Goal: Transaction & Acquisition: Purchase product/service

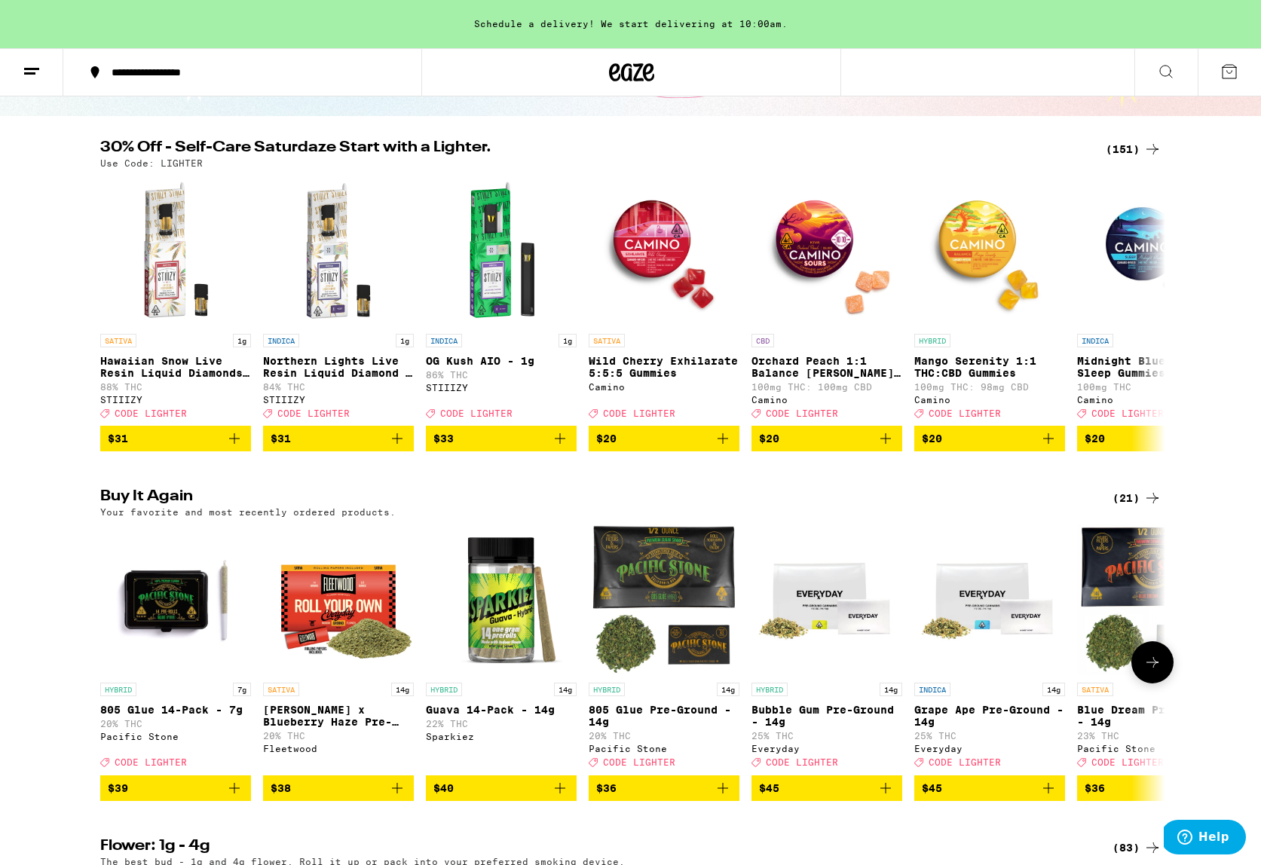
click at [239, 797] on icon "Add to bag" at bounding box center [234, 788] width 18 height 18
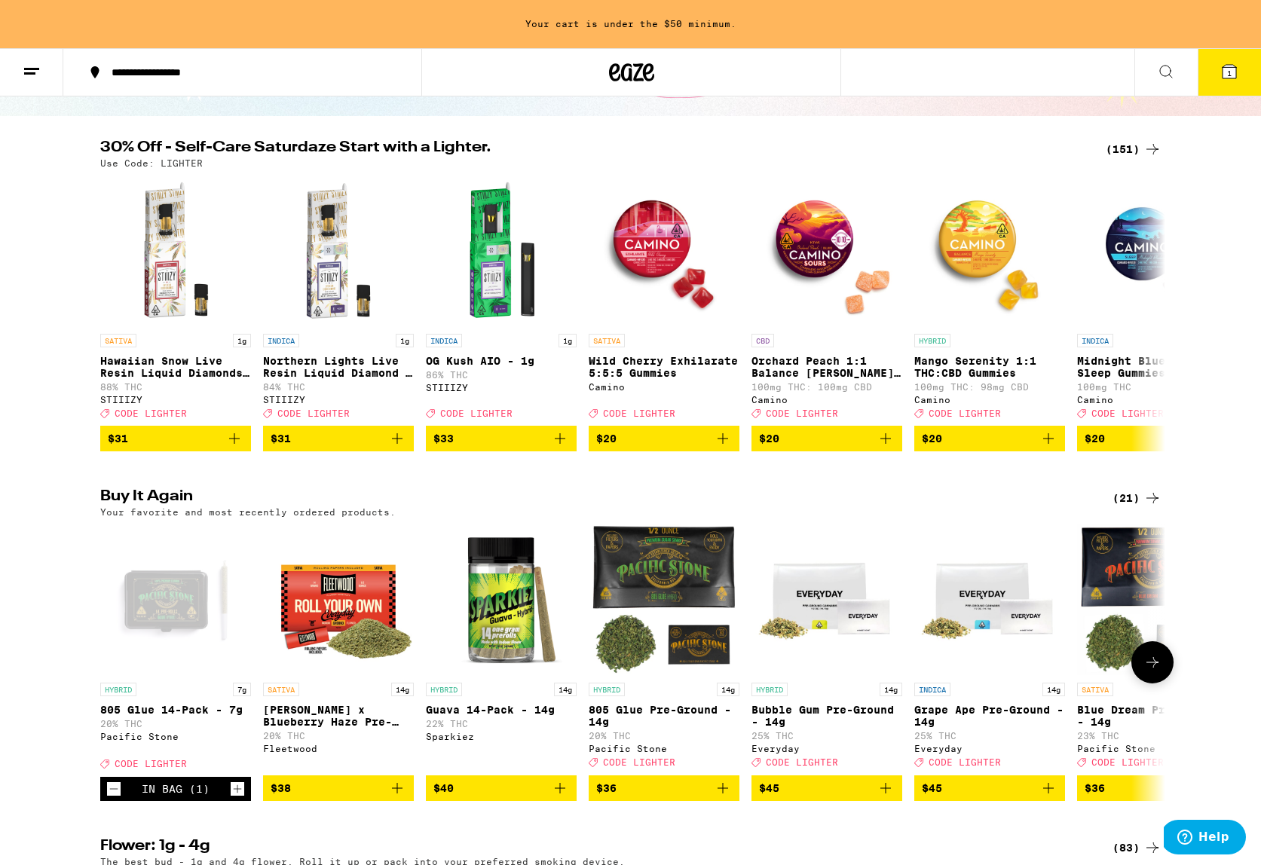
scroll to position [127, 0]
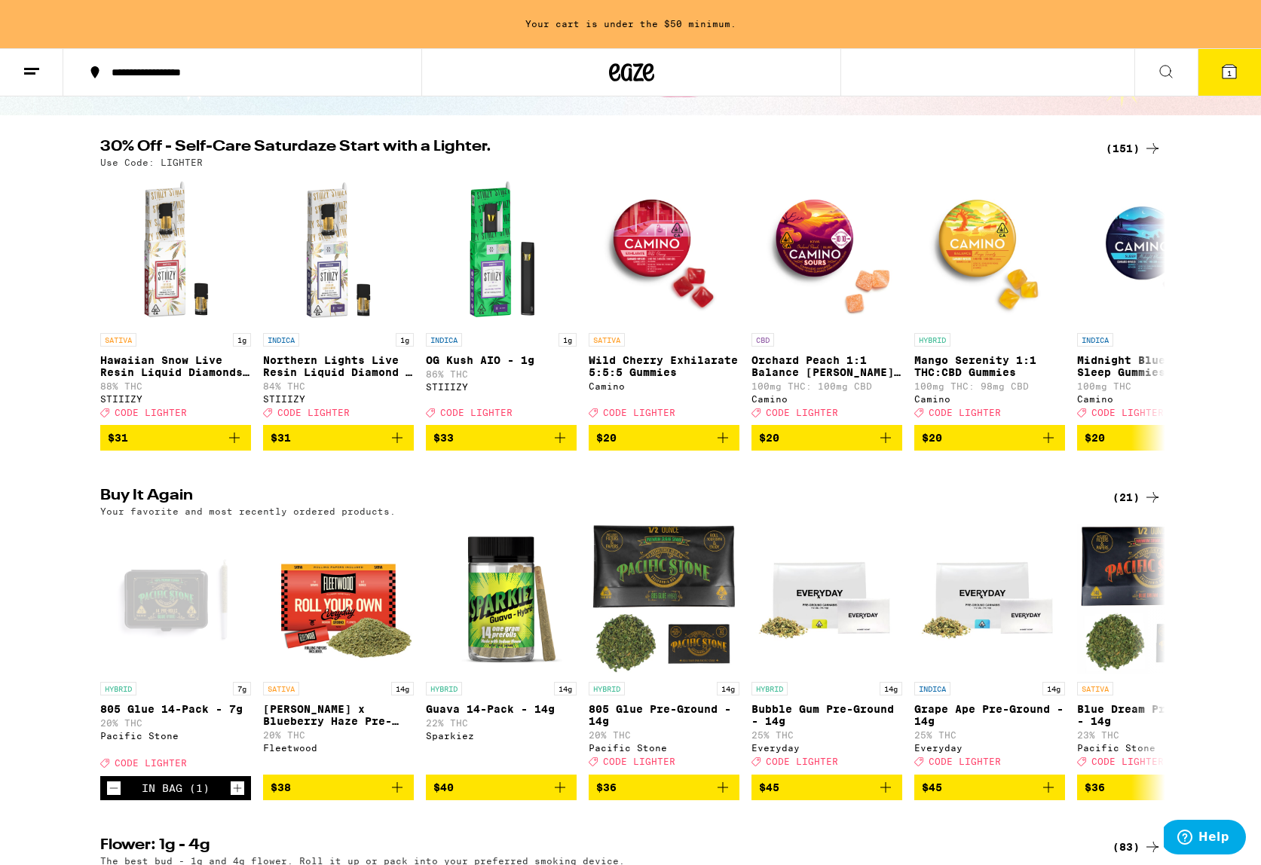
click at [1127, 506] on div "(21)" at bounding box center [1136, 497] width 49 height 18
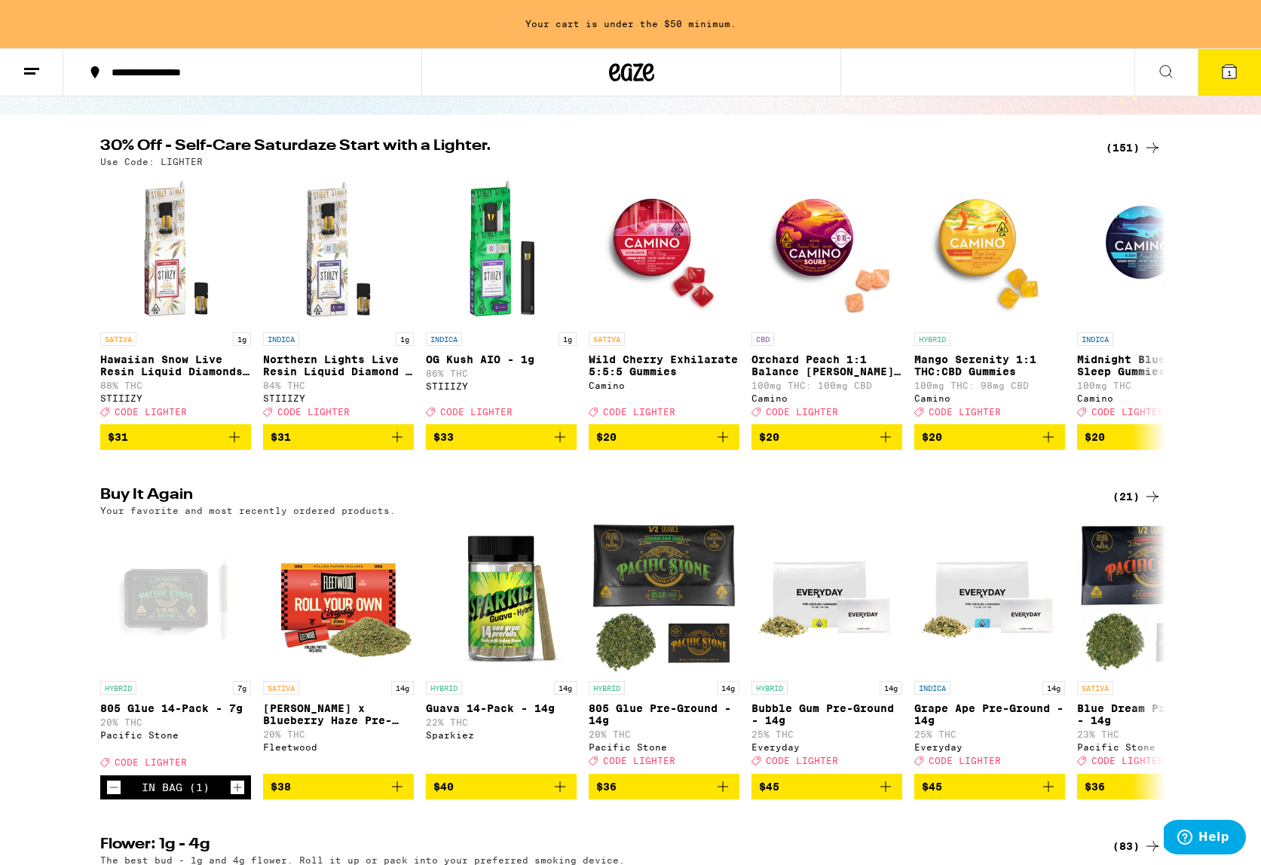
scroll to position [128, 1]
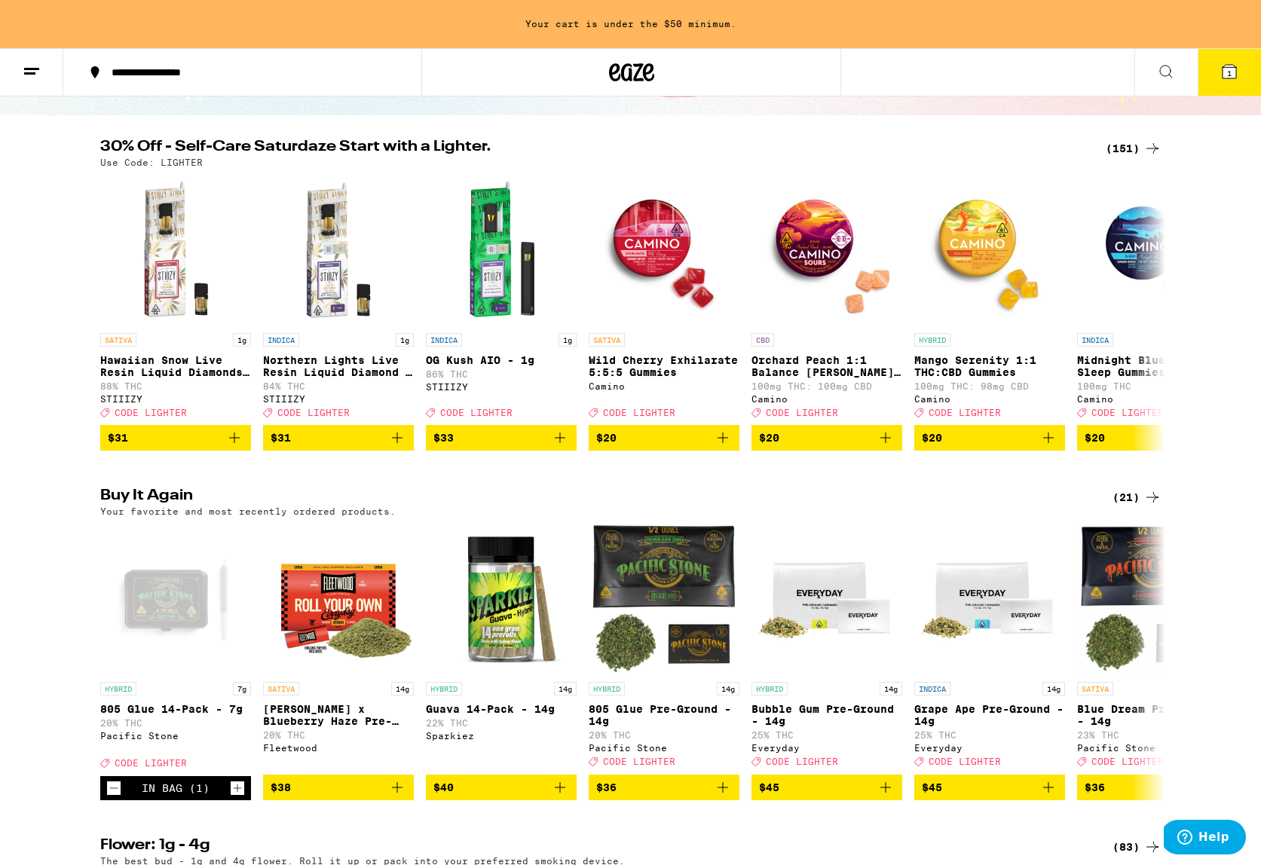
click at [1122, 506] on div "(21)" at bounding box center [1136, 497] width 49 height 18
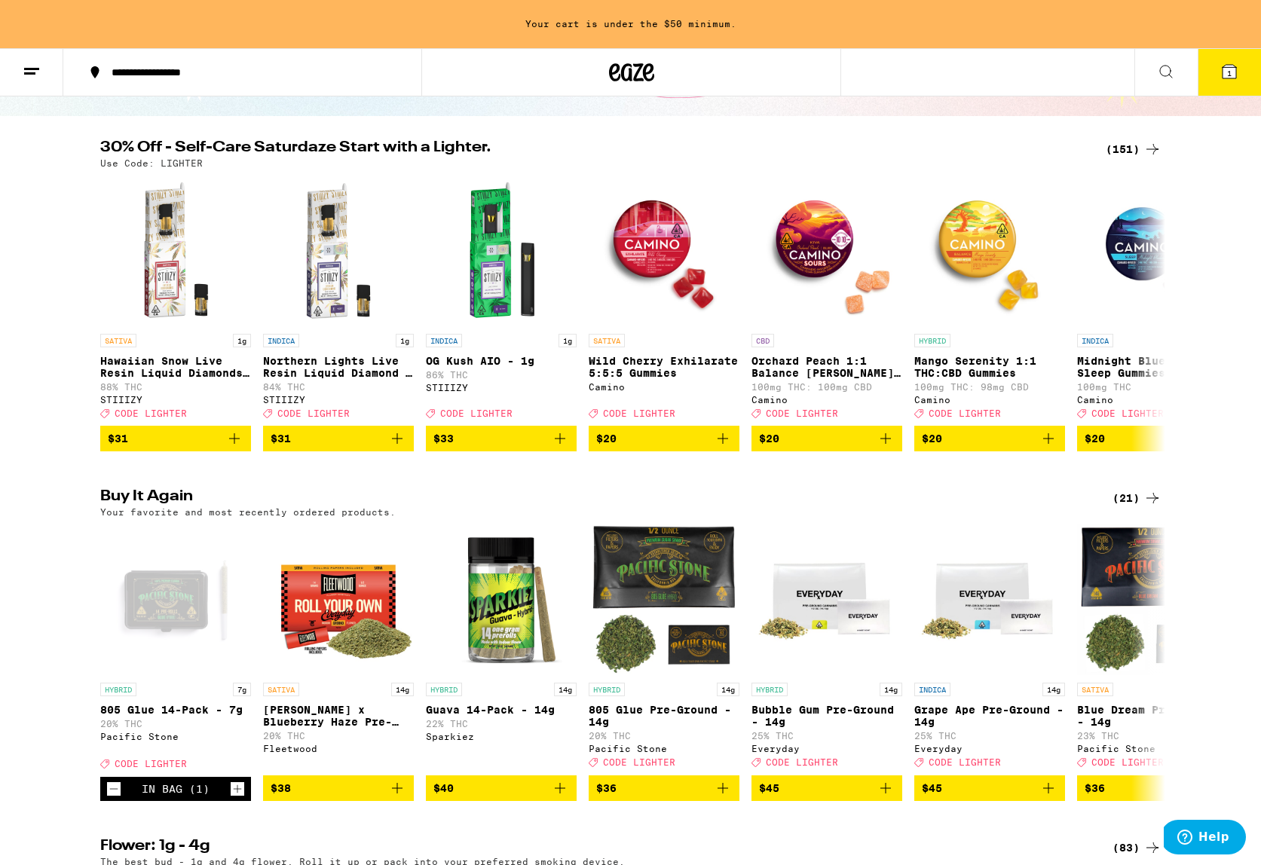
scroll to position [129, 0]
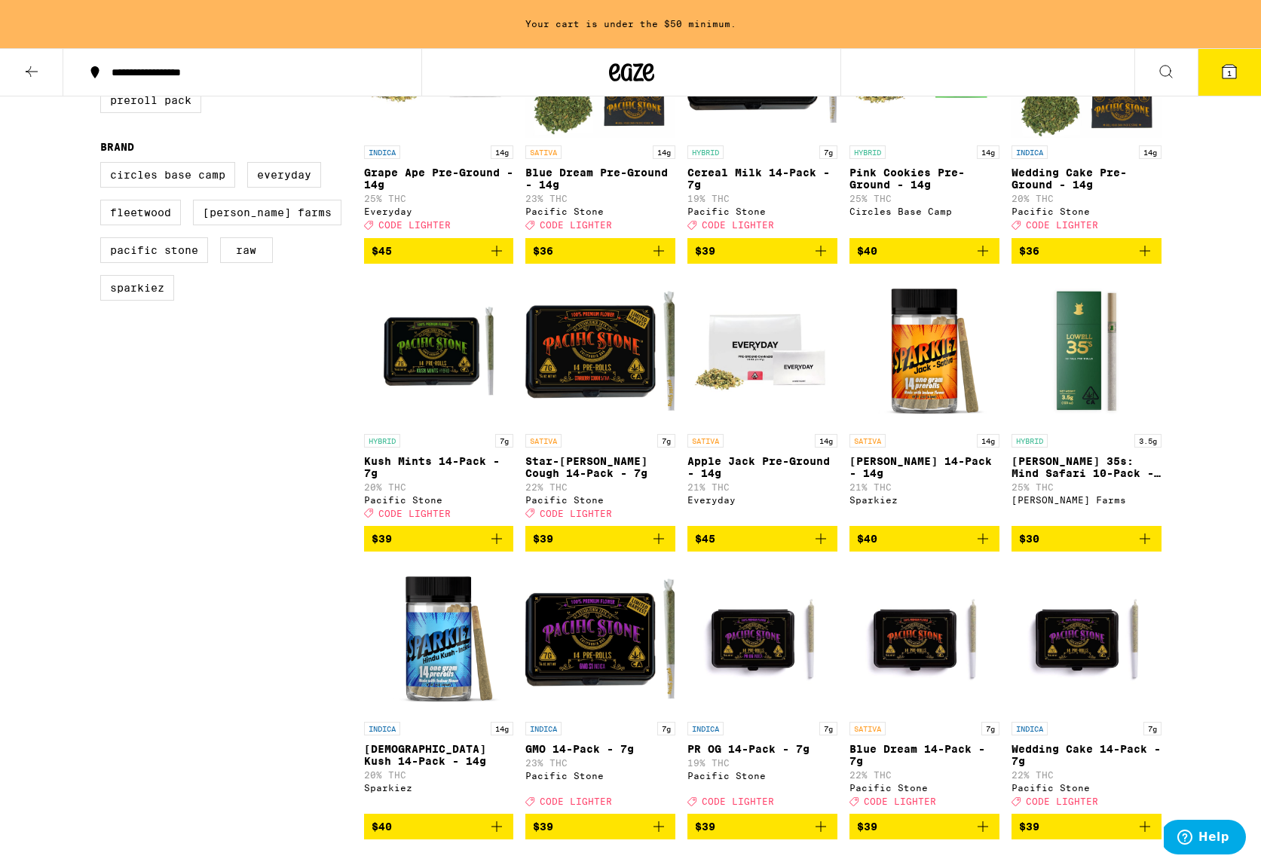
scroll to position [567, 1]
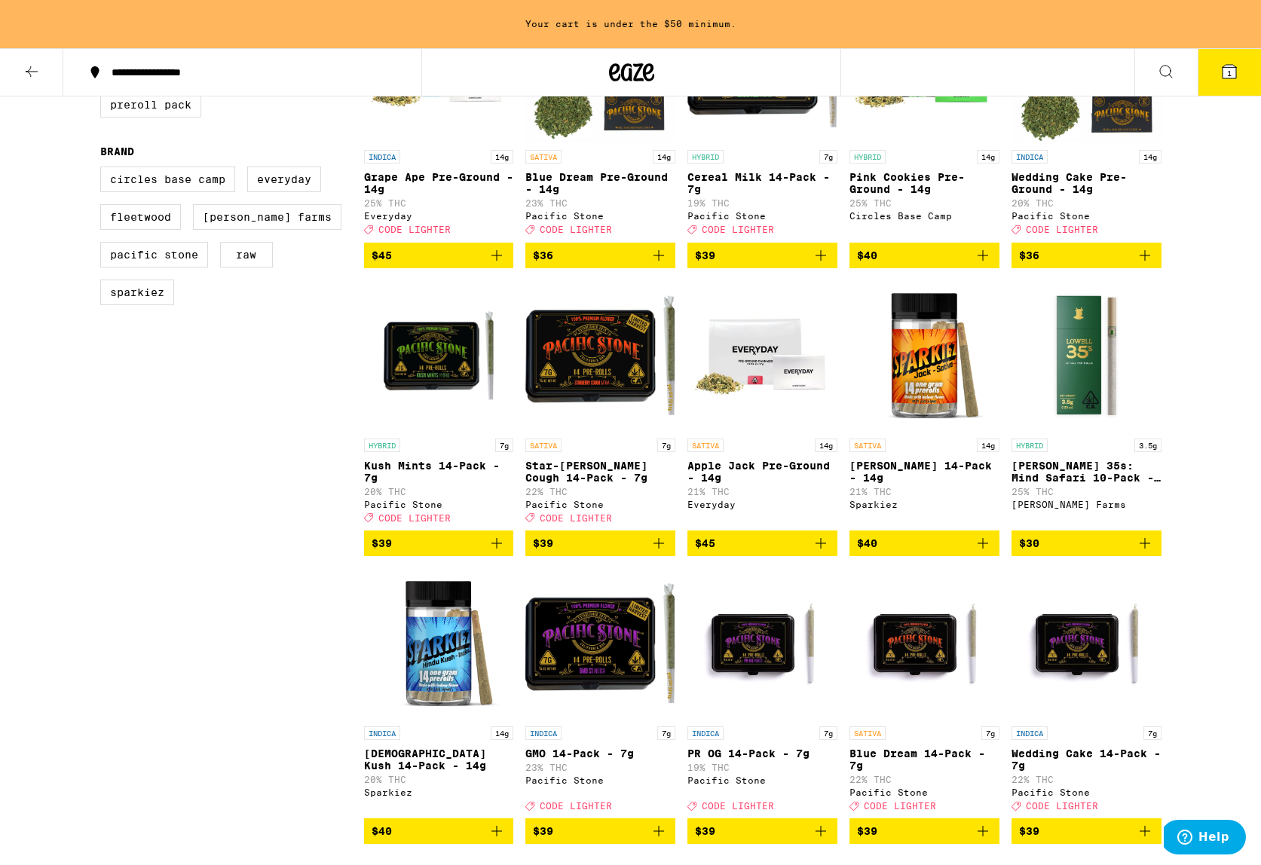
click at [498, 552] on icon "Add to bag" at bounding box center [497, 543] width 18 height 18
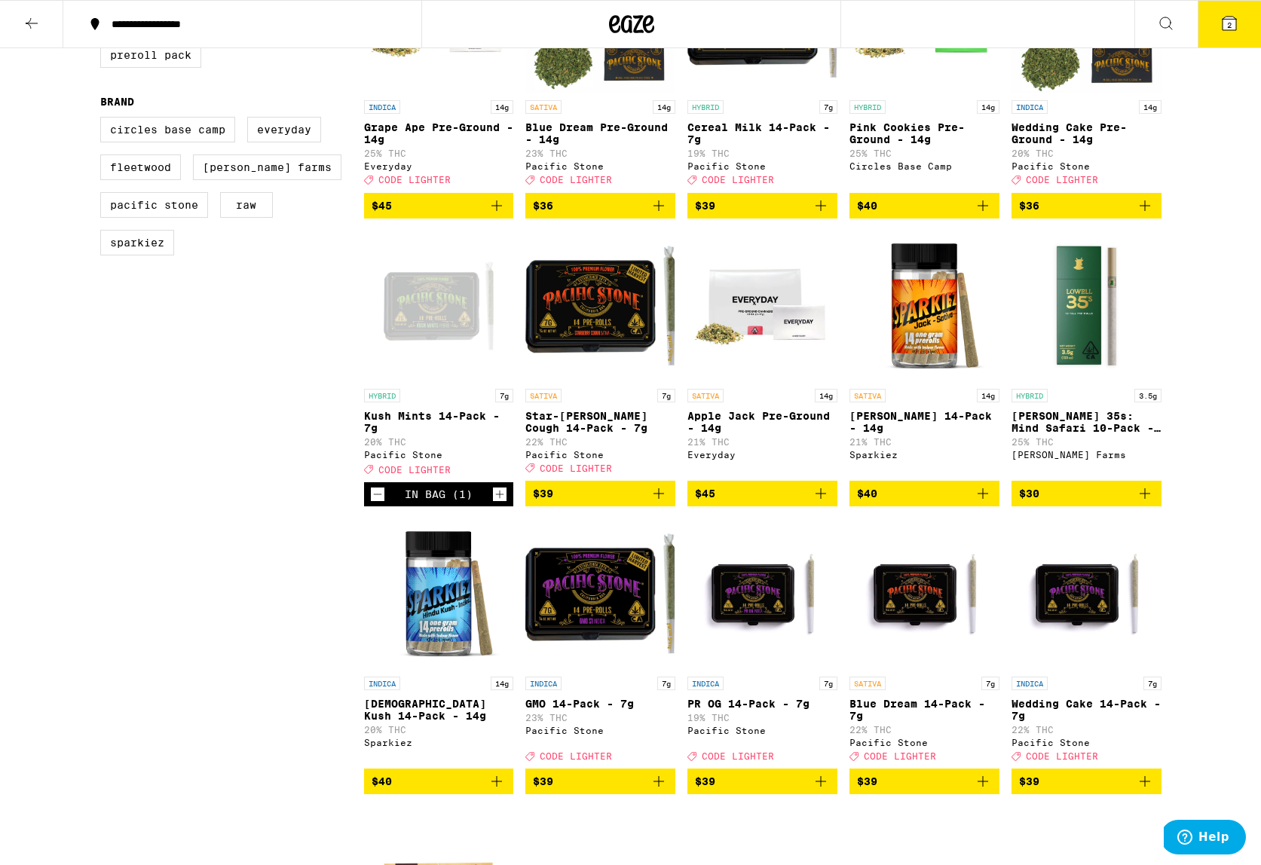
scroll to position [564, 0]
click at [1230, 24] on span "2" at bounding box center [1229, 24] width 5 height 9
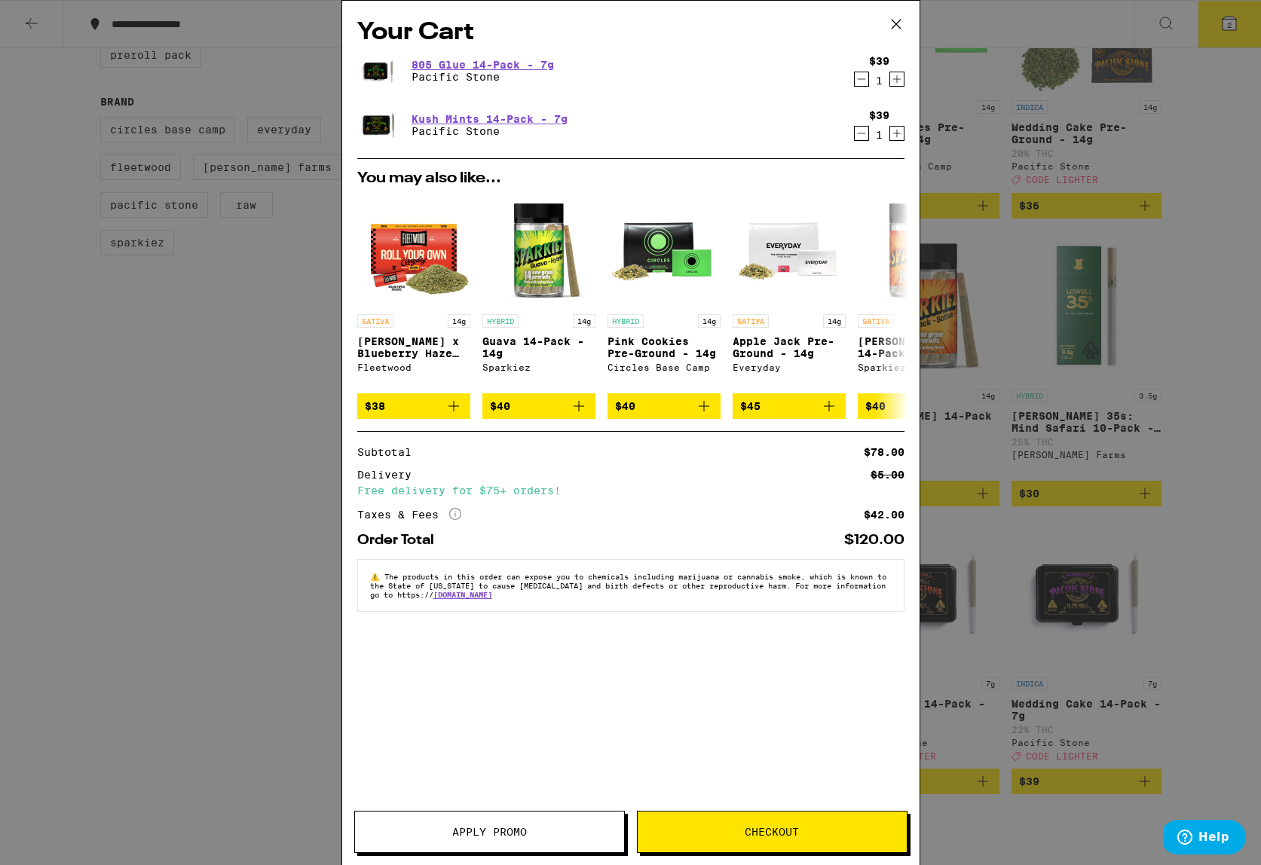
click at [445, 831] on span "Apply Promo" at bounding box center [489, 832] width 269 height 11
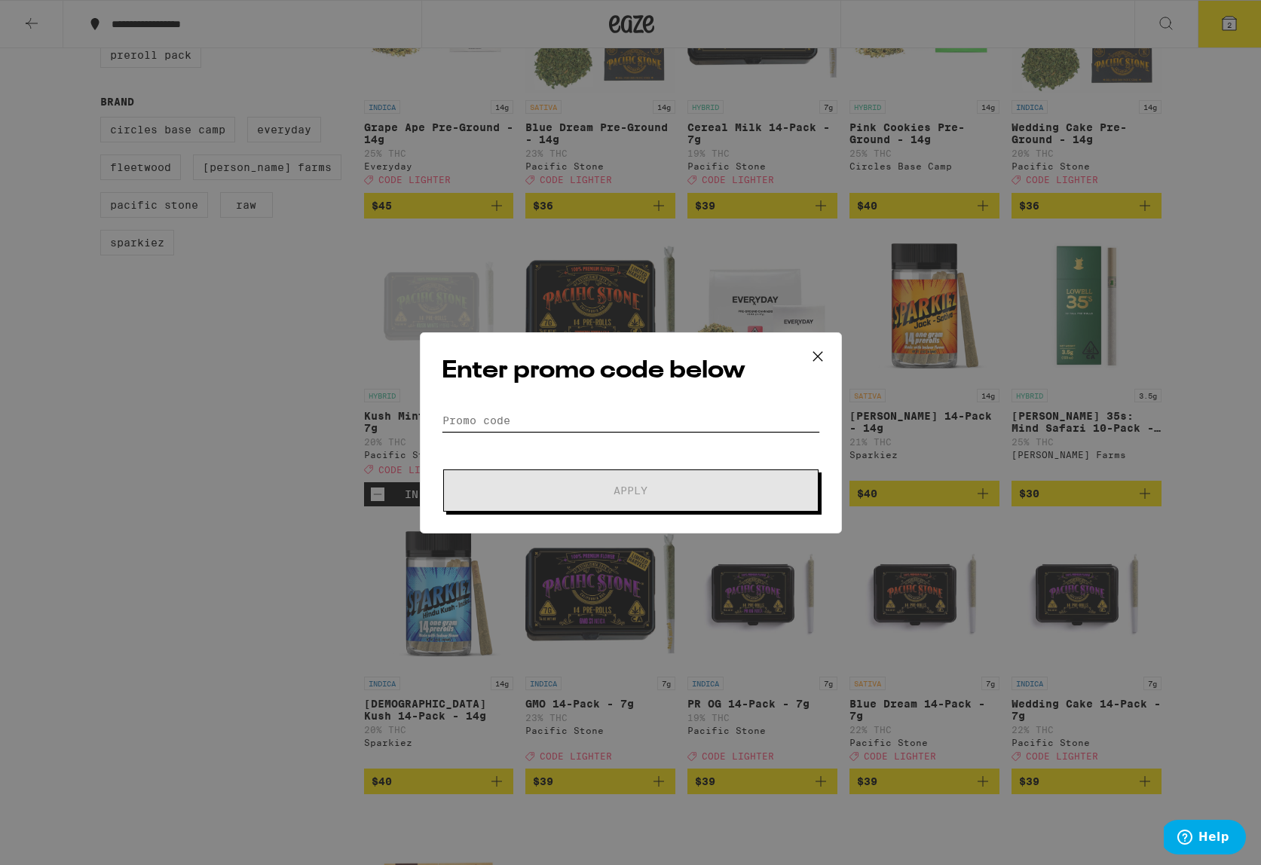
click at [495, 419] on input "Promo Code" at bounding box center [631, 420] width 378 height 23
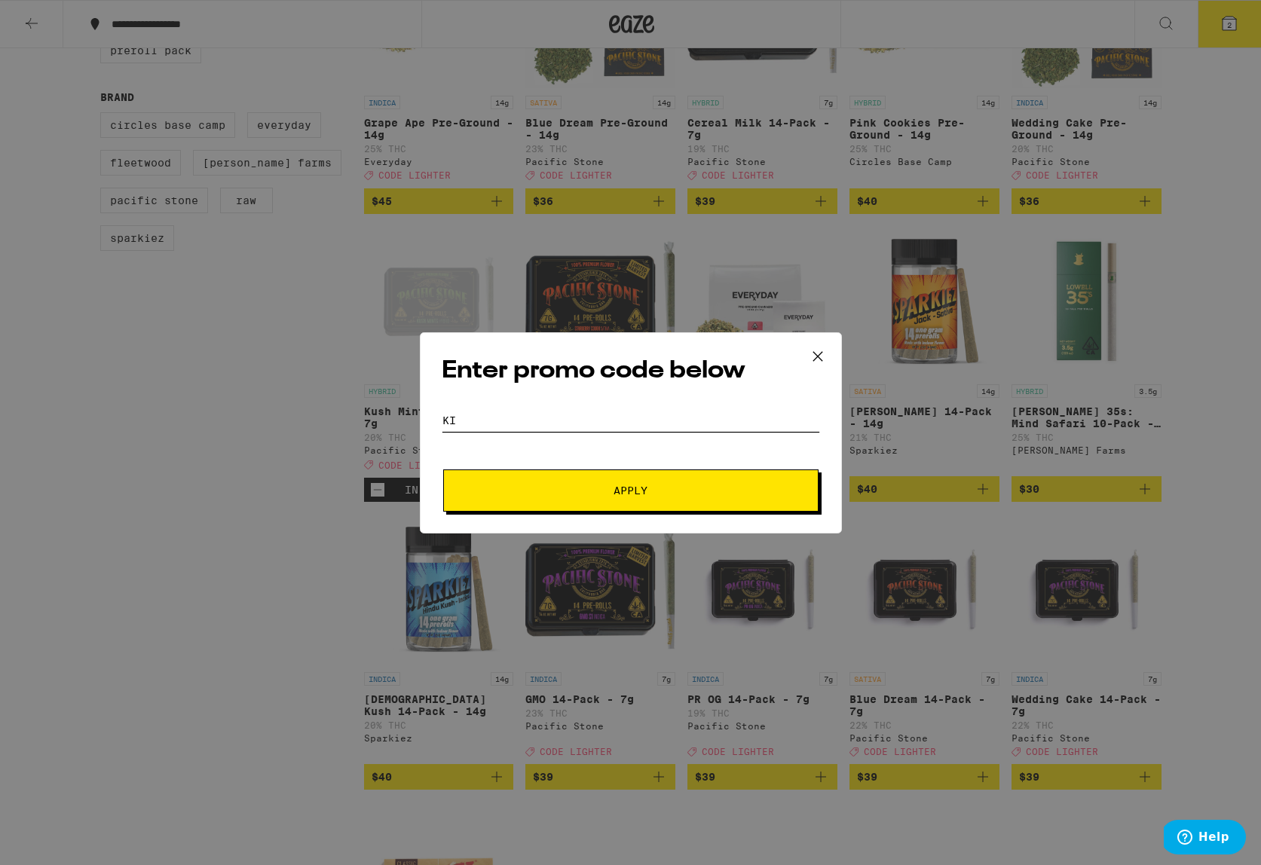
type input "K"
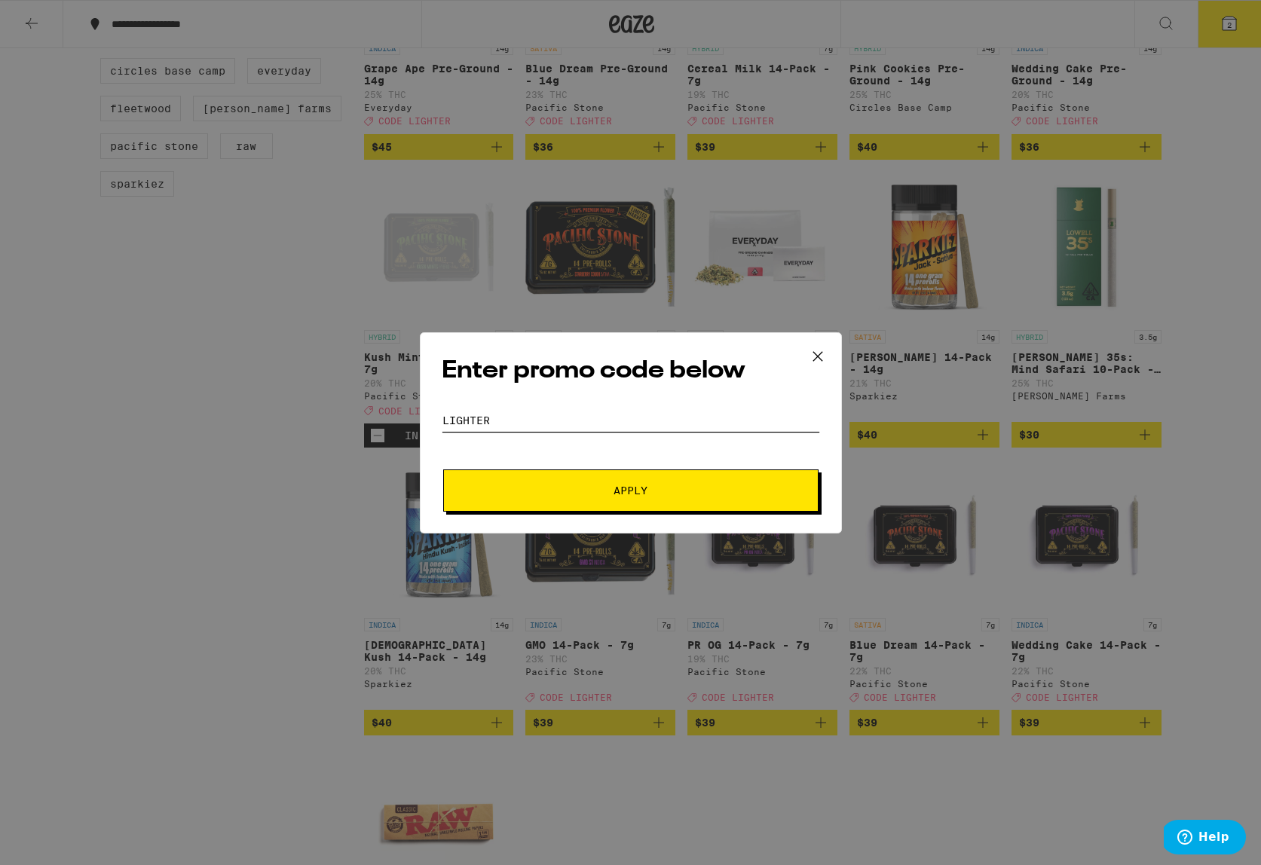
type input "LIGHTER"
click at [595, 485] on span "Apply" at bounding box center [630, 490] width 271 height 11
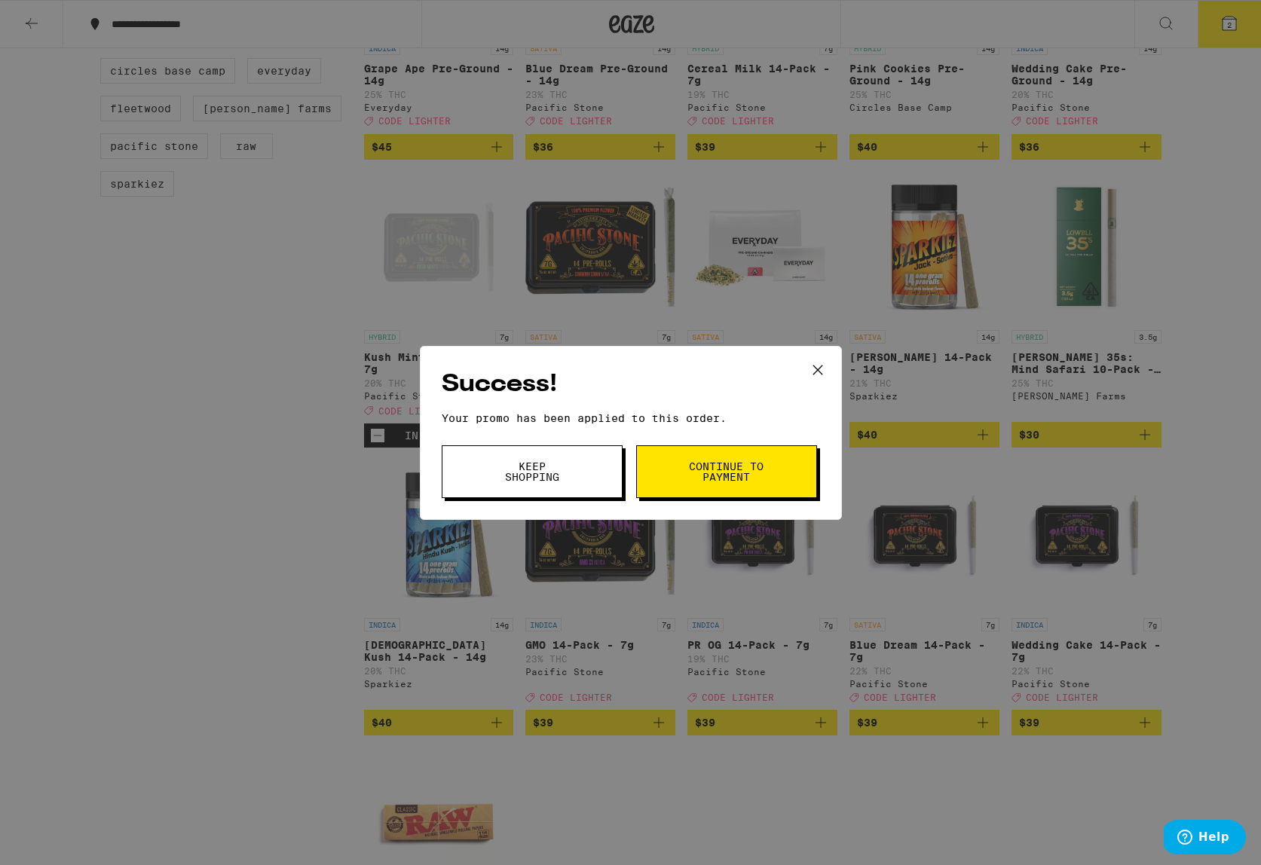
click at [726, 465] on span "Continue to payment" at bounding box center [726, 471] width 77 height 21
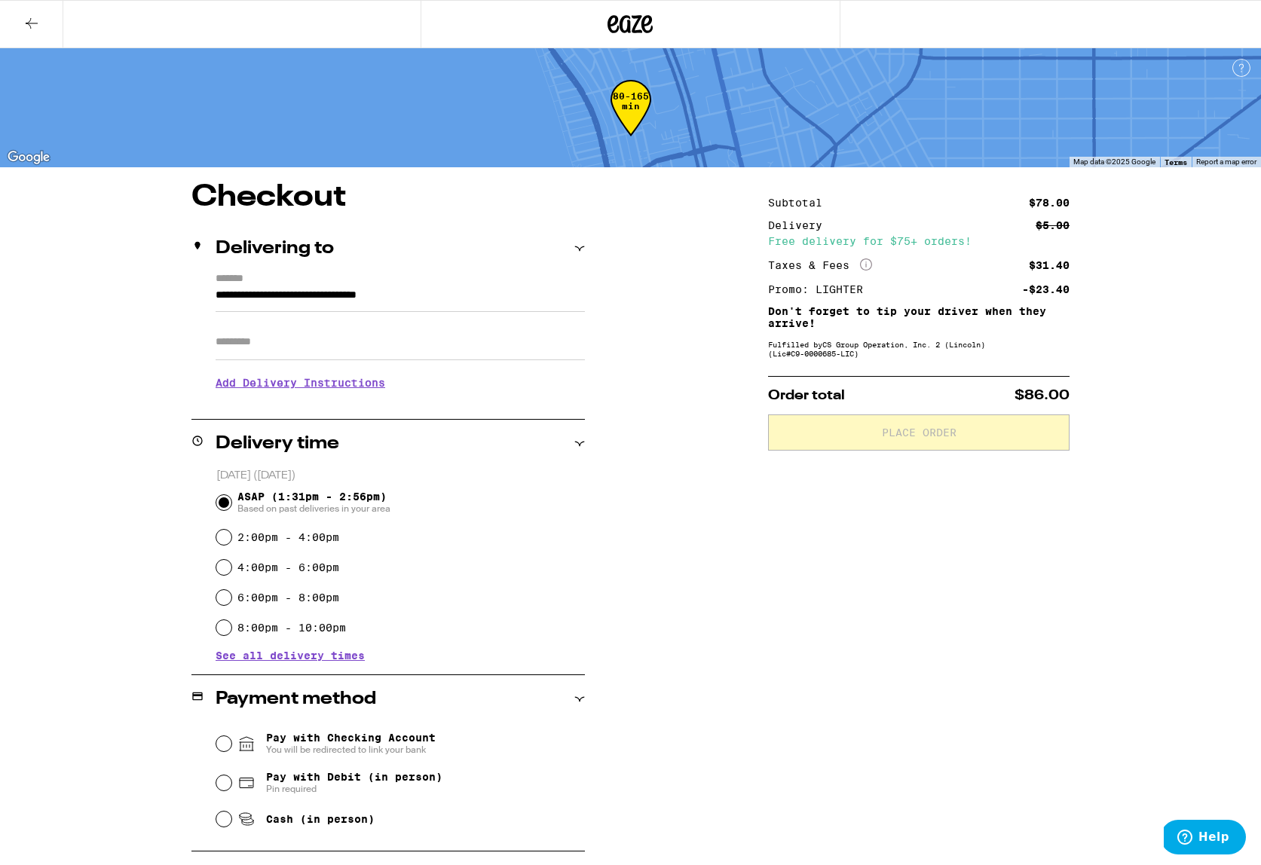
click at [275, 822] on span "Cash (in person)" at bounding box center [320, 819] width 109 height 12
click at [231, 822] on input "Cash (in person)" at bounding box center [223, 819] width 15 height 15
radio input "true"
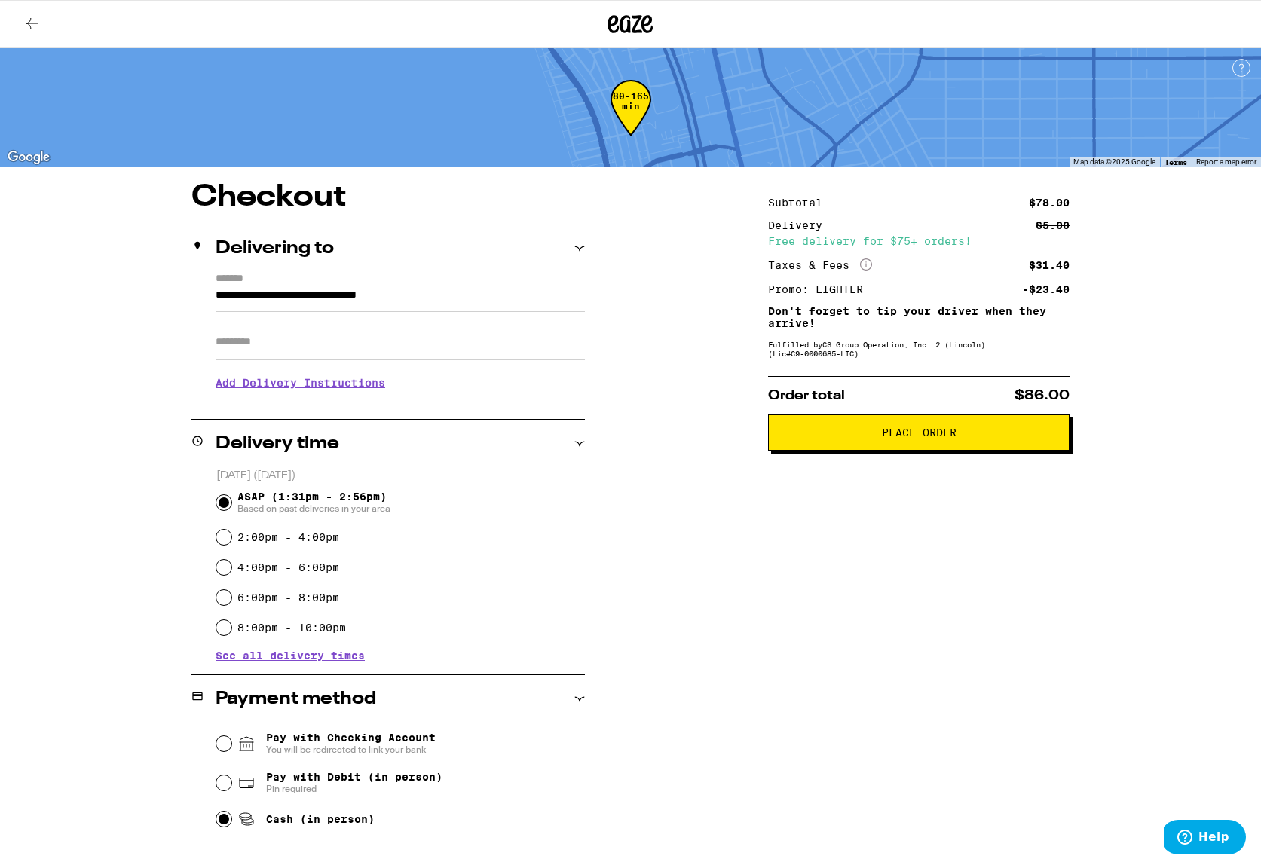
click at [910, 438] on span "Place Order" at bounding box center [919, 432] width 75 height 11
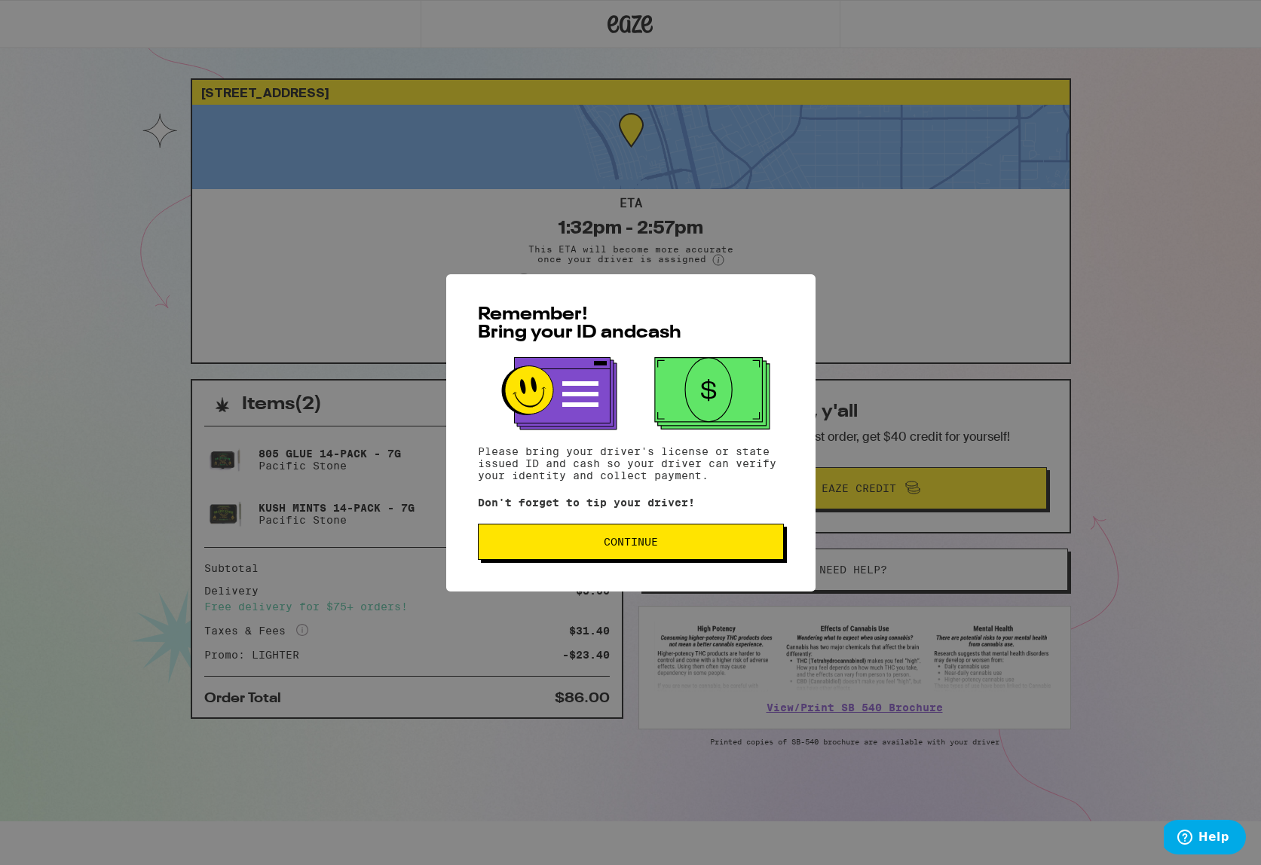
click at [636, 542] on span "Continue" at bounding box center [631, 542] width 54 height 11
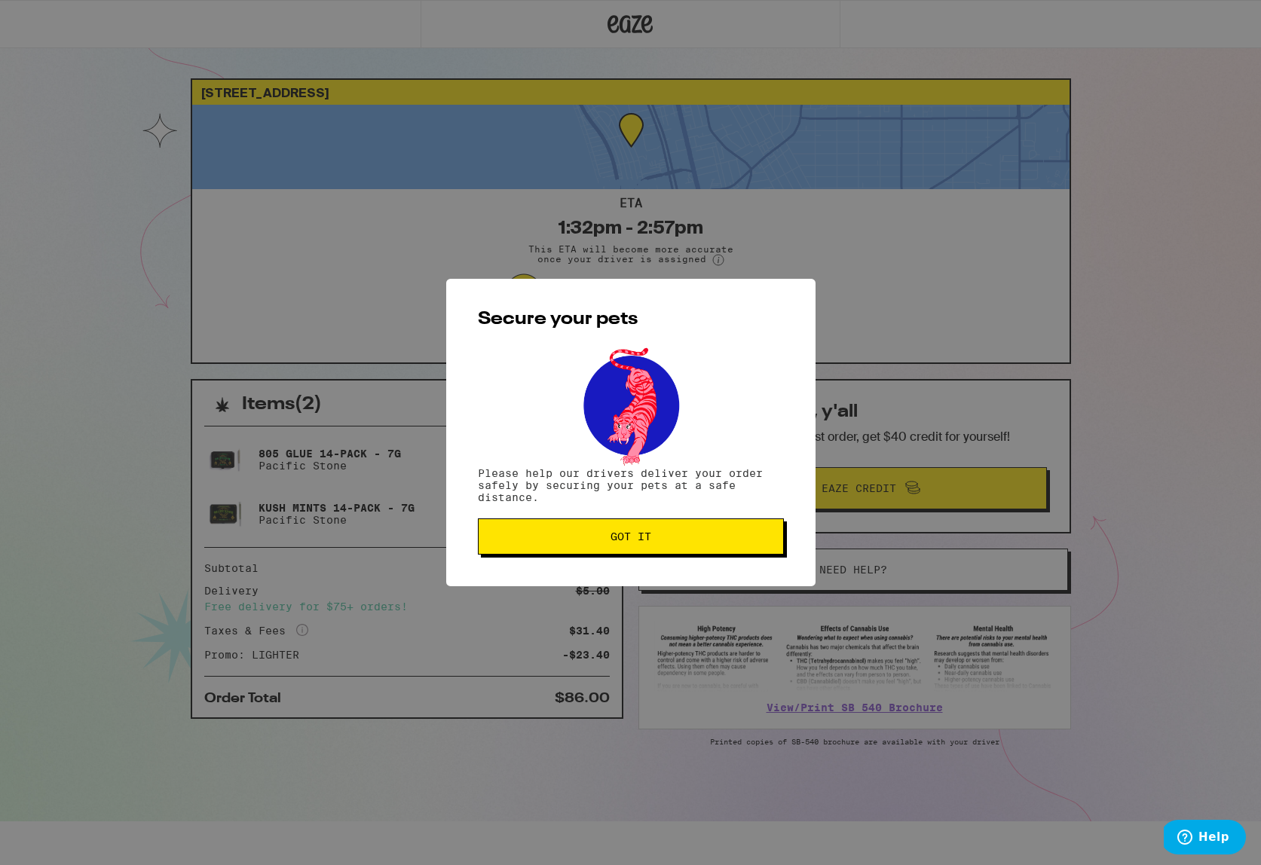
click at [636, 542] on span "Got it" at bounding box center [631, 536] width 41 height 11
